Goal: Understand process/instructions

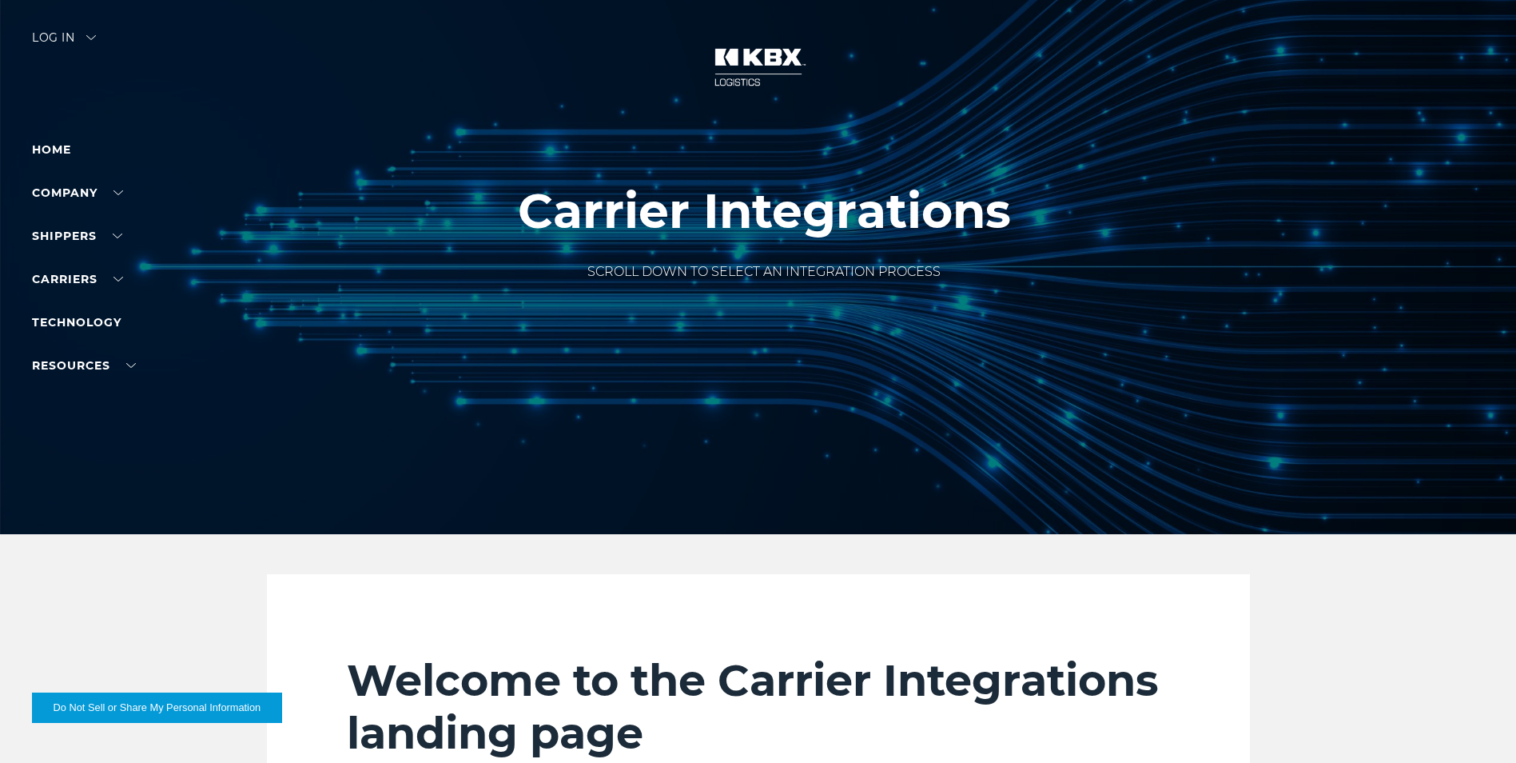
scroll to position [3816, 0]
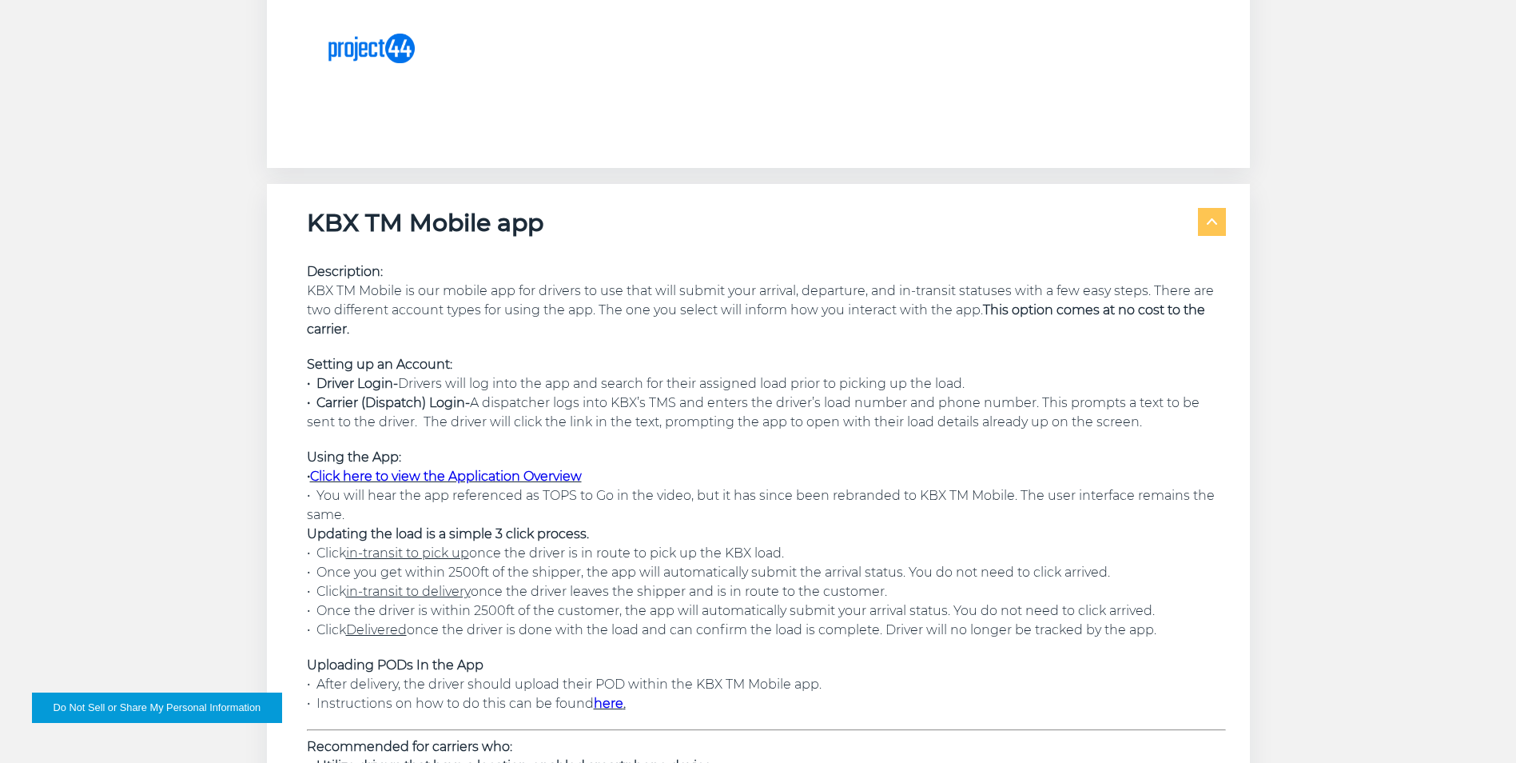
click at [541, 472] on link "Click here to view the Application Overview" at bounding box center [446, 475] width 272 height 15
click at [485, 471] on link "Click here to view the Application Overview" at bounding box center [446, 475] width 272 height 15
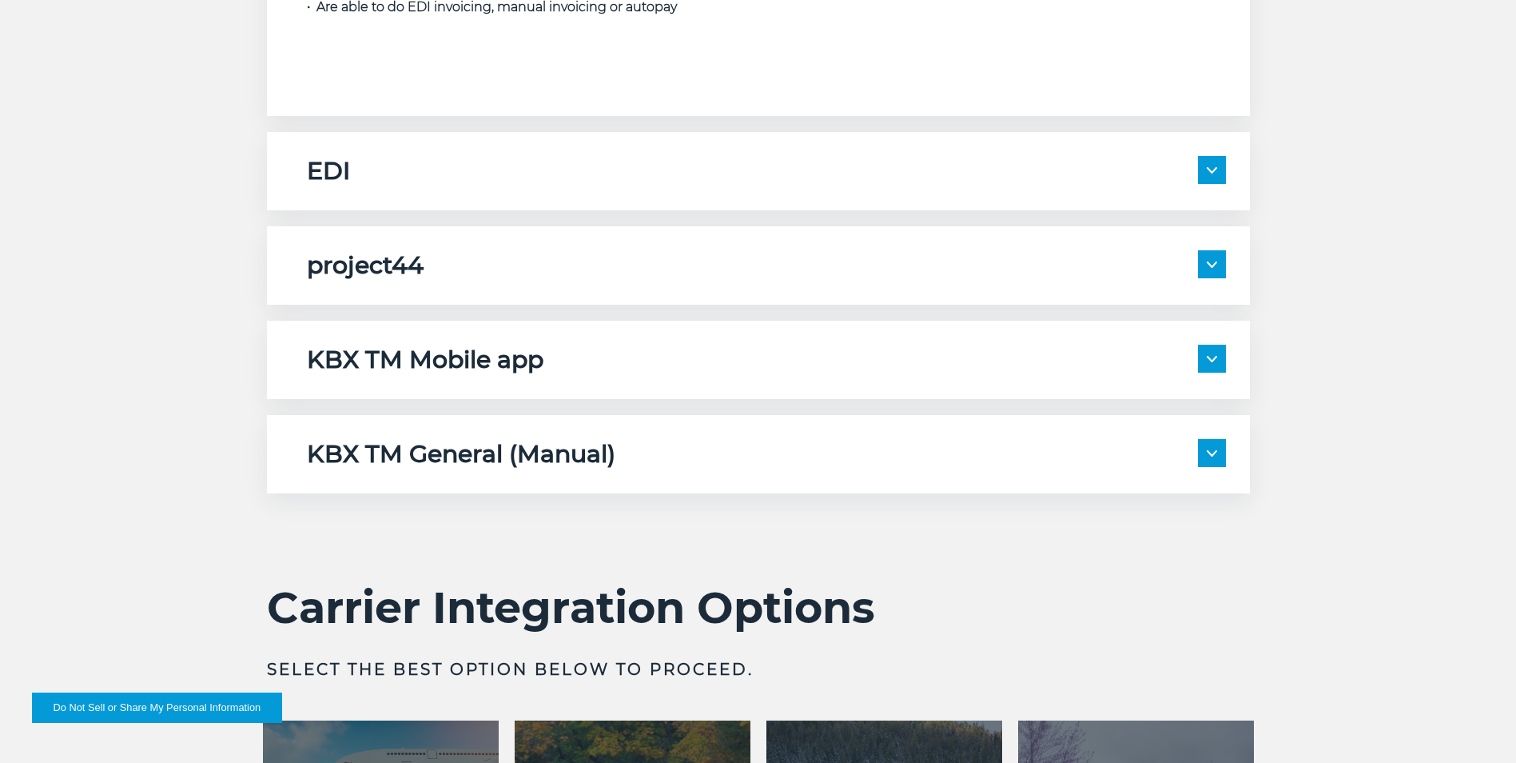
scroll to position [2662, 0]
click at [1208, 357] on img at bounding box center [1212, 358] width 10 height 6
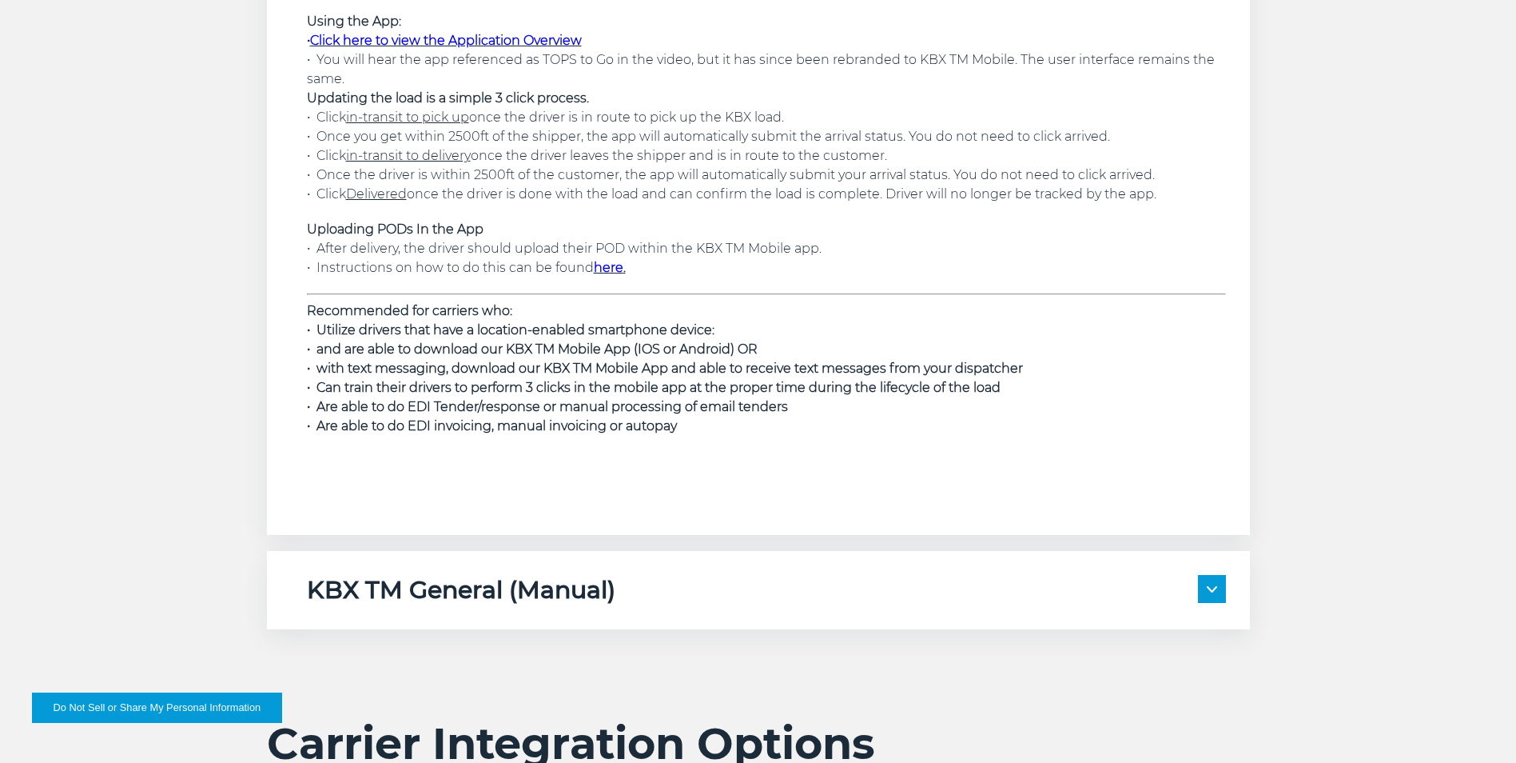
scroll to position [3235, 0]
click at [1208, 589] on img at bounding box center [1212, 588] width 10 height 6
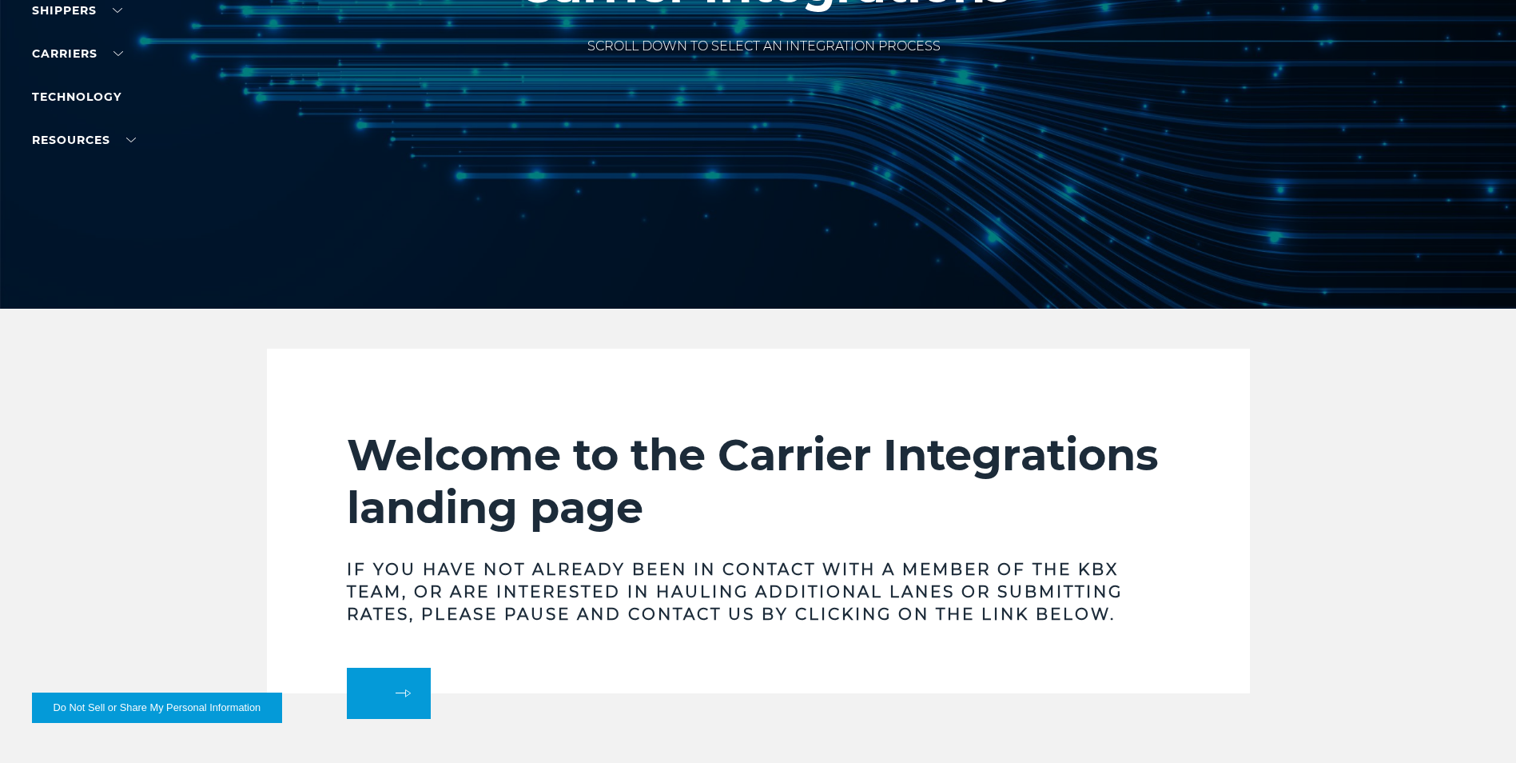
scroll to position [215, 0]
